Goal: Task Accomplishment & Management: Manage account settings

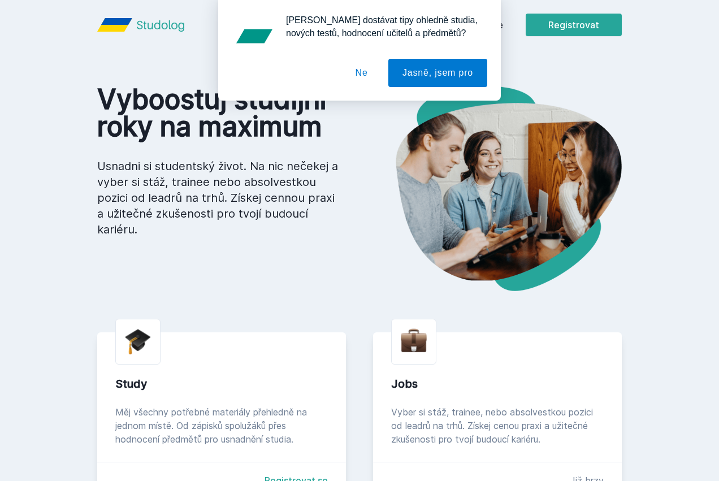
click at [563, 28] on div "[PERSON_NAME] dostávat tipy ohledně studia, nových testů, hodnocení učitelů a p…" at bounding box center [359, 50] width 719 height 101
click at [367, 73] on button "Ne" at bounding box center [362, 73] width 41 height 28
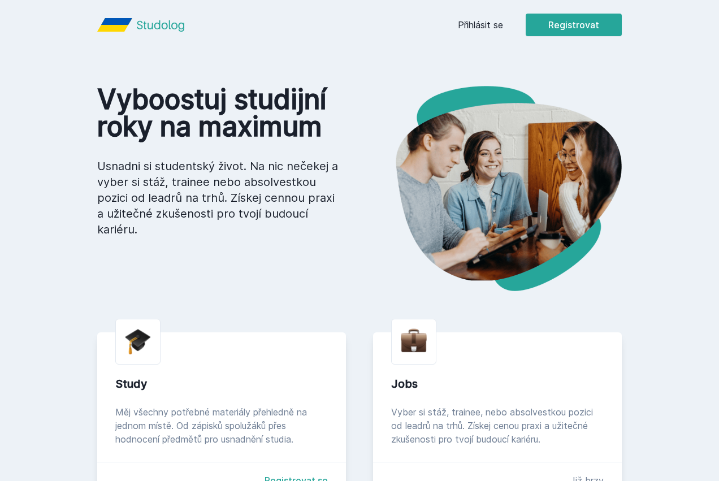
click at [503, 29] on link "Přihlásit se" at bounding box center [480, 25] width 45 height 14
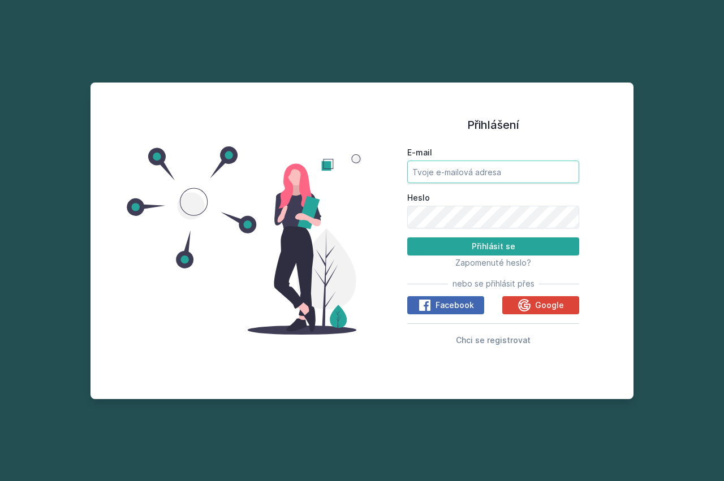
click at [492, 170] on input "E-mail" at bounding box center [493, 172] width 172 height 23
type input "j"
type input "[EMAIL_ADDRESS][DOMAIN_NAME]"
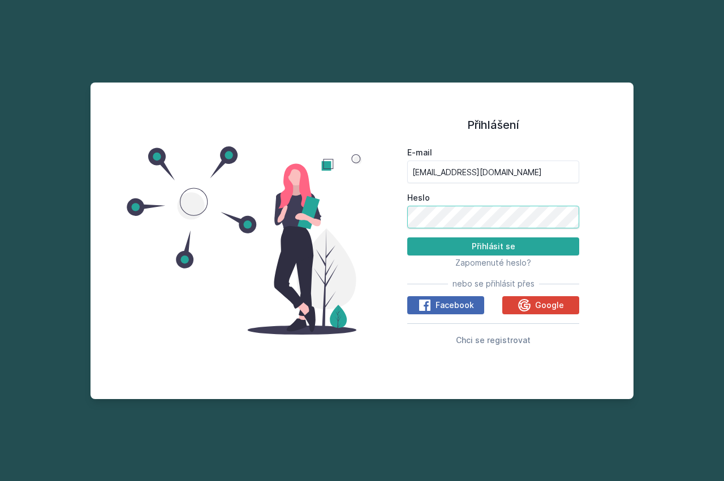
click at [407, 238] on button "Přihlásit se" at bounding box center [493, 247] width 172 height 18
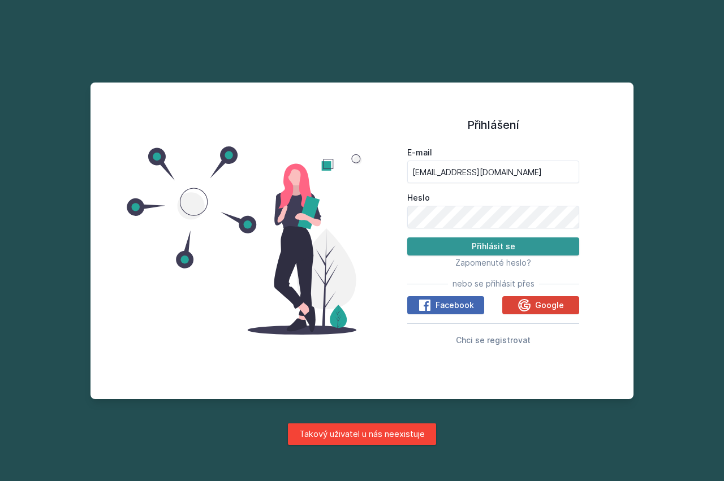
click at [460, 248] on button "Přihlásit se" at bounding box center [493, 247] width 172 height 18
